Goal: Information Seeking & Learning: Learn about a topic

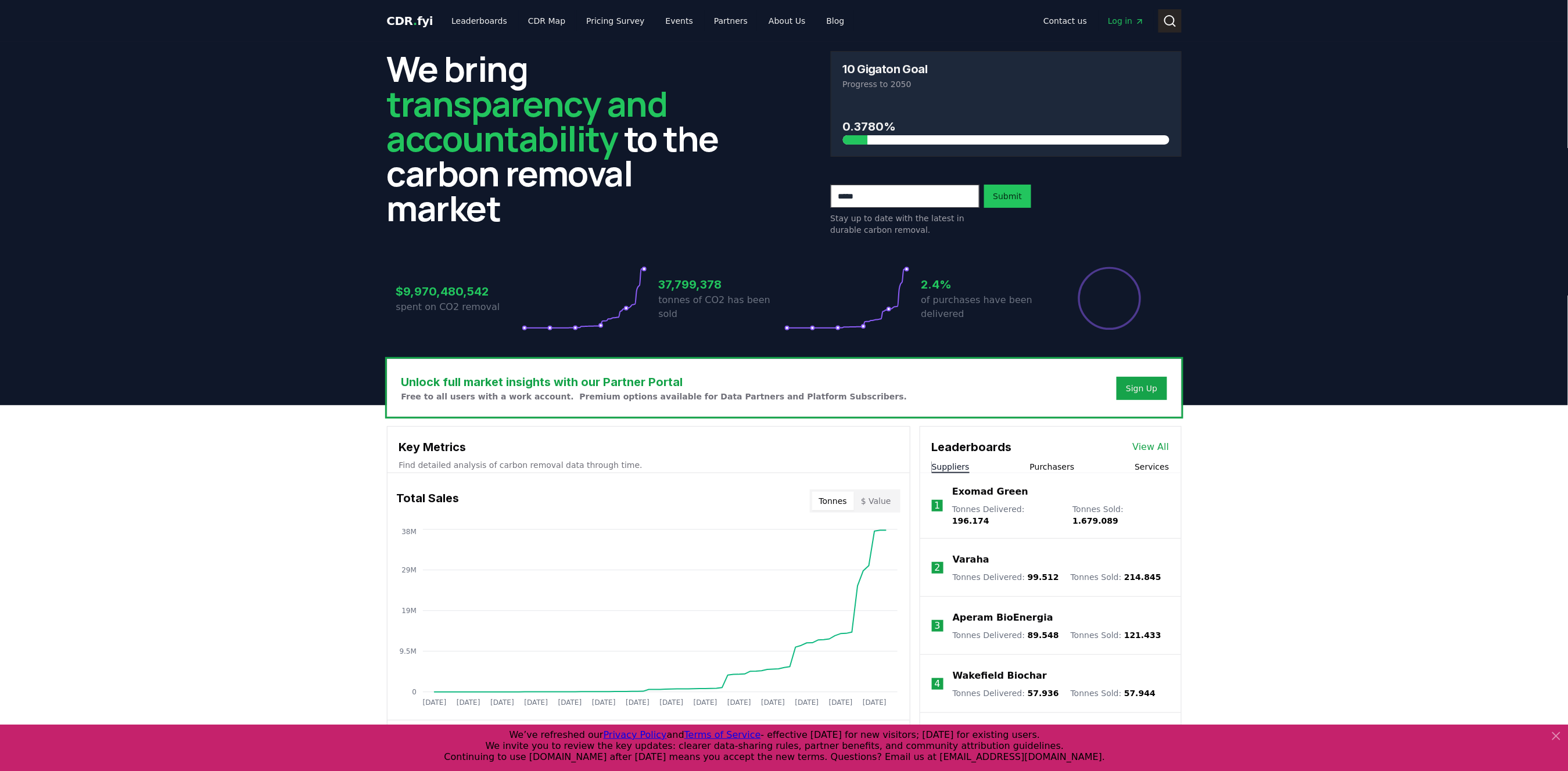
click at [1174, 21] on circle at bounding box center [1169, 21] width 9 height 9
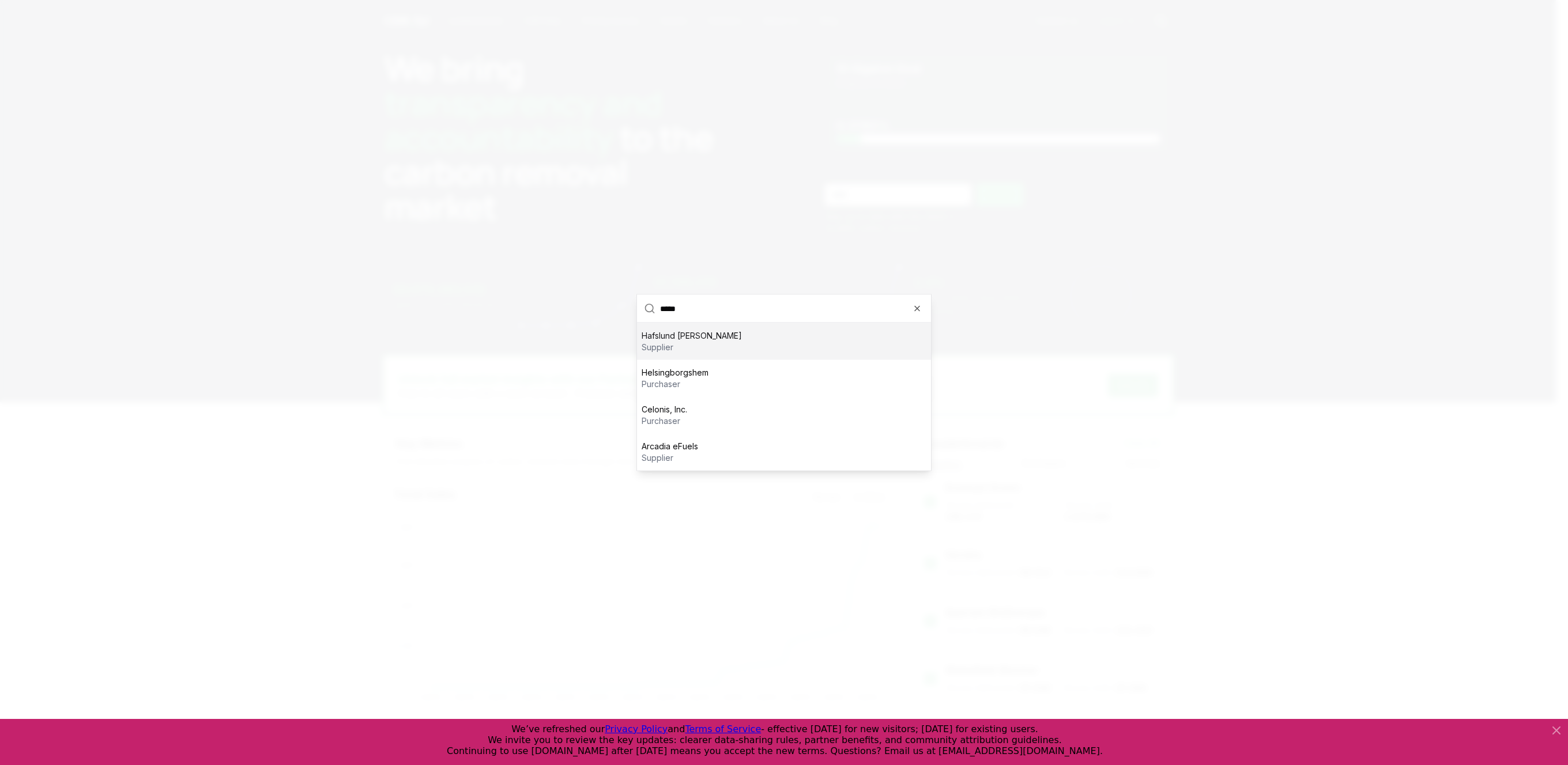
type input "******"
